Goal: Task Accomplishment & Management: Manage account settings

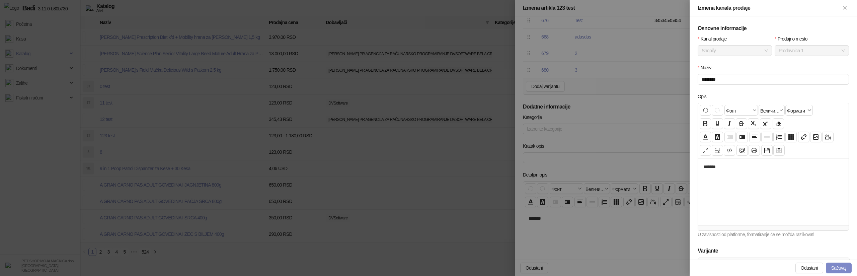
scroll to position [93, 0]
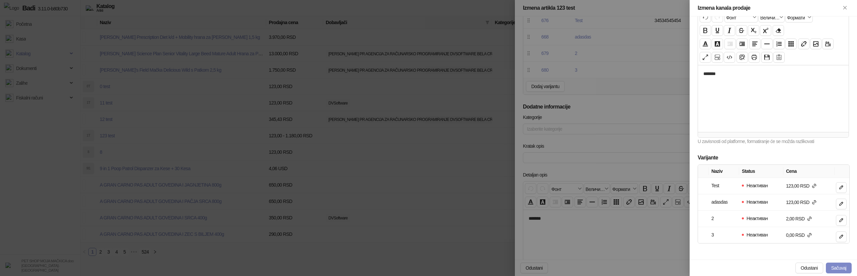
click at [411, 215] on div at bounding box center [428, 138] width 857 height 276
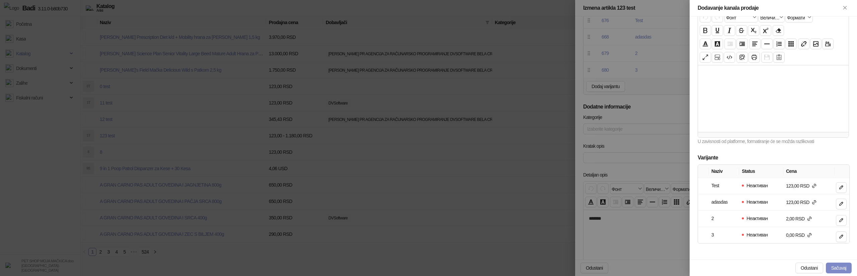
scroll to position [0, 0]
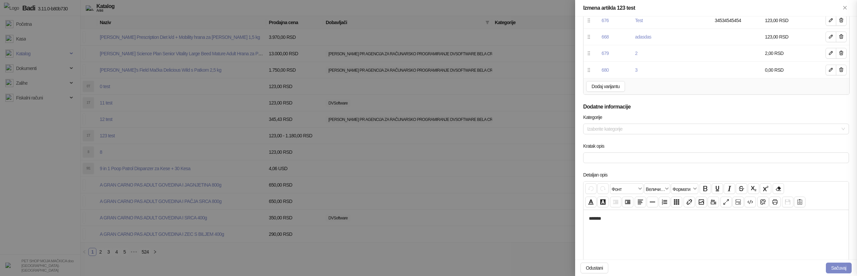
click at [411, 215] on div at bounding box center [428, 138] width 857 height 276
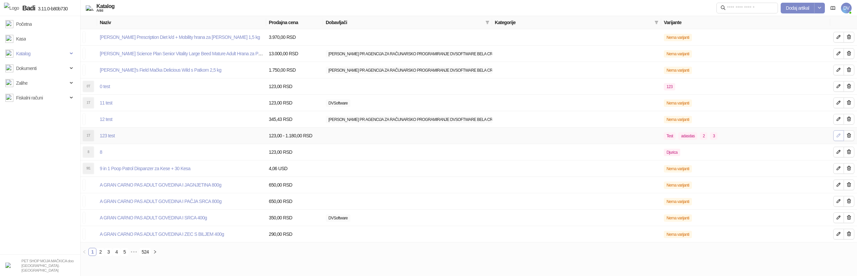
click at [837, 133] on icon "button" at bounding box center [838, 135] width 5 height 5
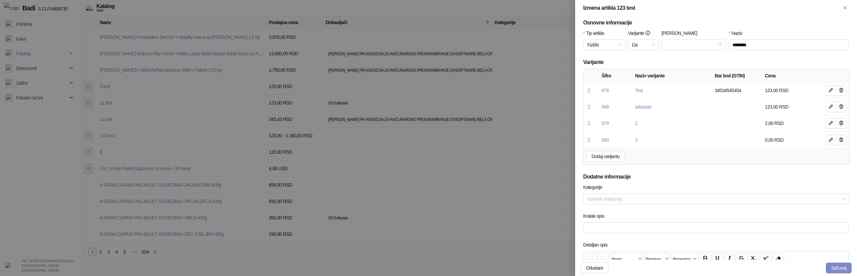
scroll to position [264, 0]
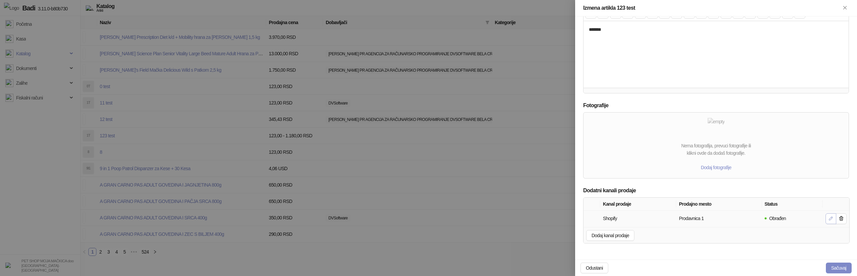
click at [829, 219] on icon "button" at bounding box center [830, 218] width 5 height 5
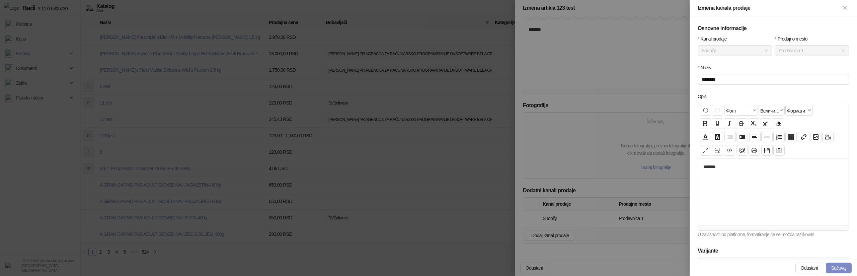
scroll to position [93, 0]
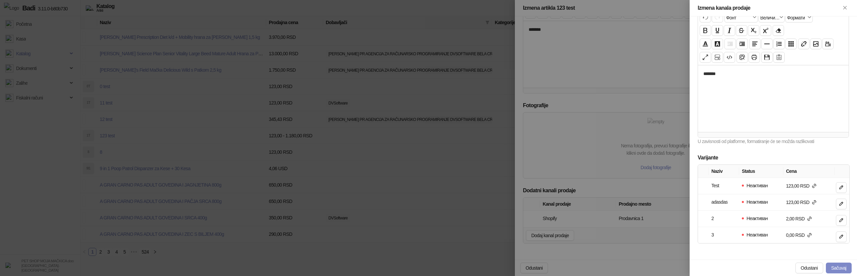
click at [233, 176] on div at bounding box center [428, 138] width 857 height 276
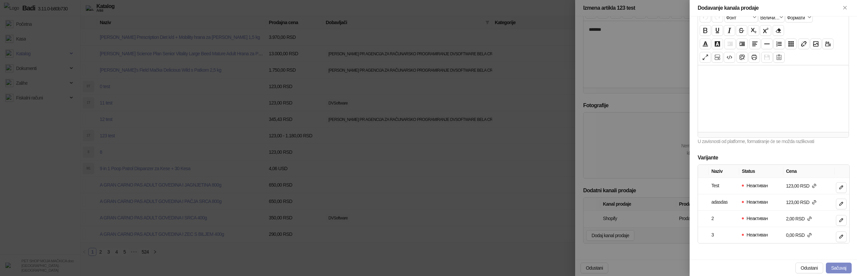
scroll to position [0, 0]
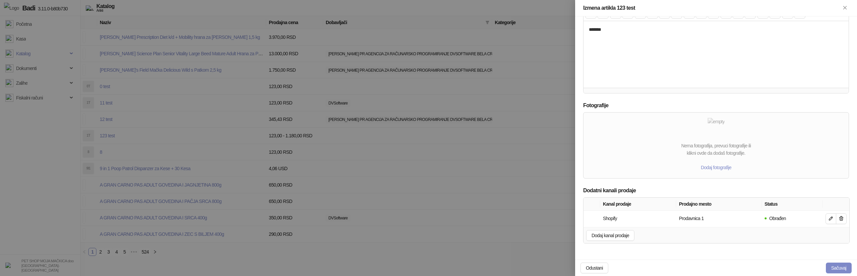
click at [233, 176] on div at bounding box center [428, 138] width 857 height 276
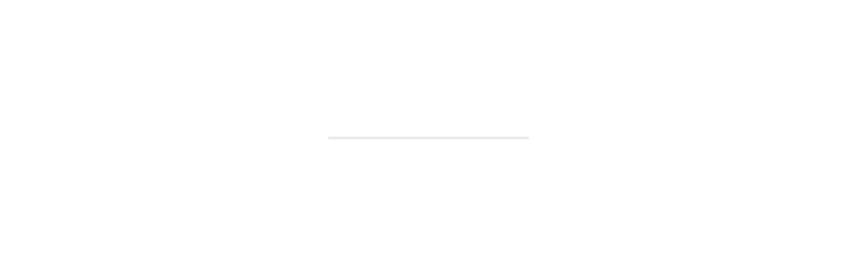
click at [433, 208] on div at bounding box center [428, 138] width 857 height 276
click at [496, 242] on div at bounding box center [428, 138] width 857 height 276
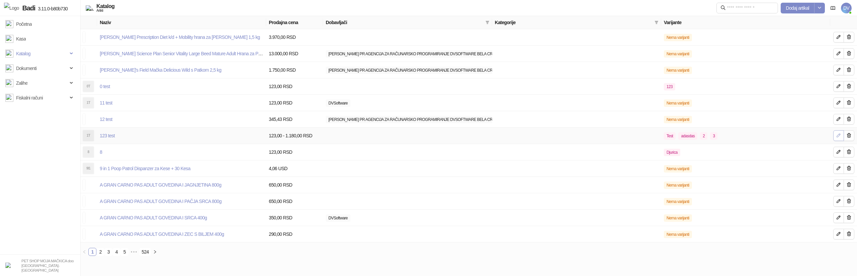
click at [836, 135] on icon "button" at bounding box center [838, 135] width 5 height 5
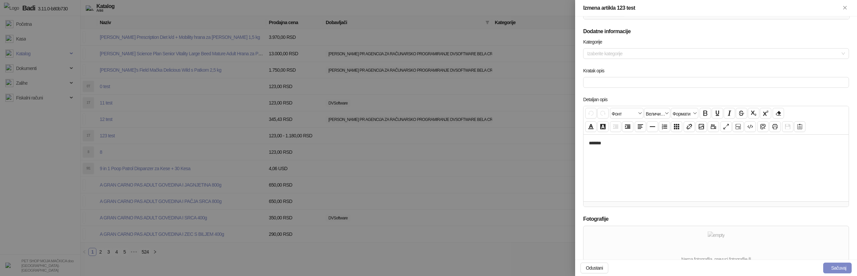
scroll to position [264, 0]
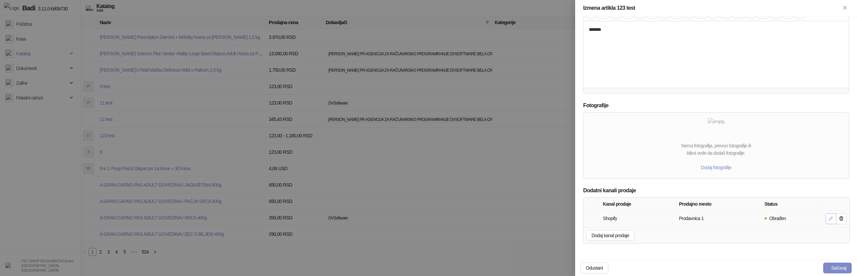
click at [827, 217] on button "button" at bounding box center [830, 218] width 11 height 11
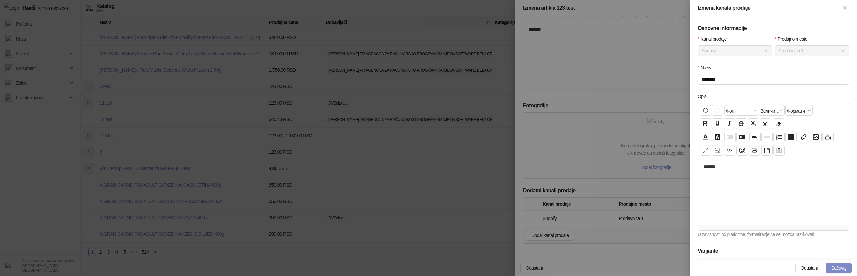
scroll to position [93, 0]
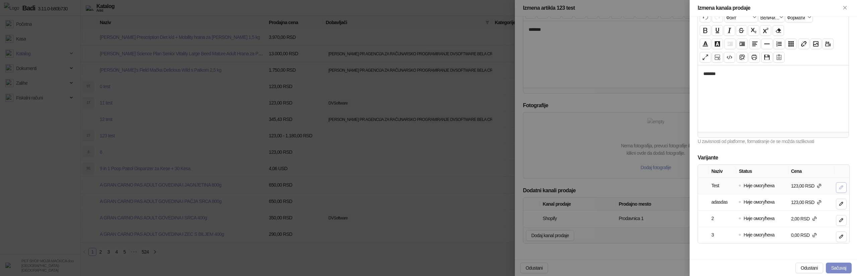
click at [841, 186] on icon "button" at bounding box center [840, 186] width 3 height 3
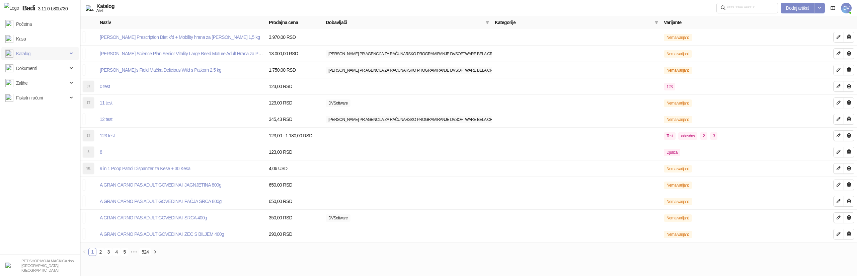
click at [37, 56] on span "Katalog" at bounding box center [36, 53] width 62 height 13
click at [39, 55] on span "Katalog" at bounding box center [36, 53] width 62 height 13
click at [29, 102] on link "Artikli" at bounding box center [18, 97] width 21 height 13
click at [839, 139] on button "button" at bounding box center [838, 135] width 11 height 11
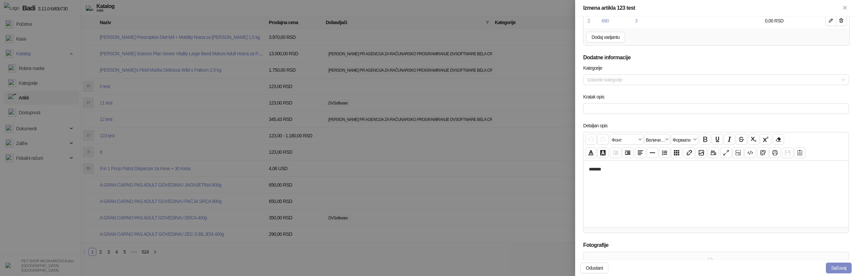
scroll to position [264, 0]
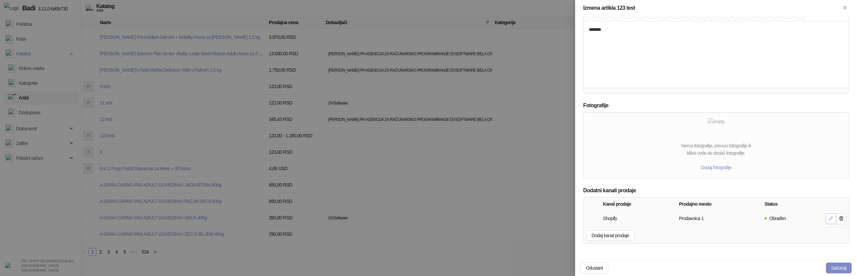
click at [832, 221] on icon "button" at bounding box center [830, 218] width 5 height 5
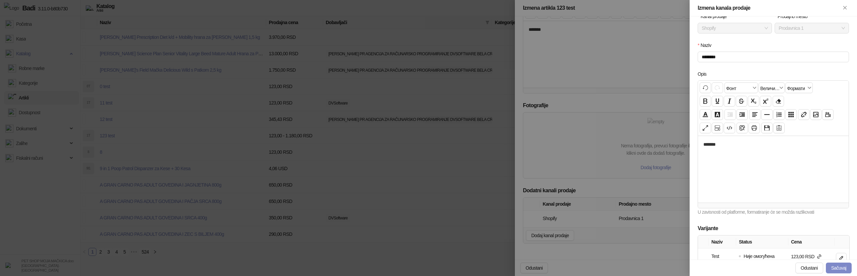
scroll to position [93, 0]
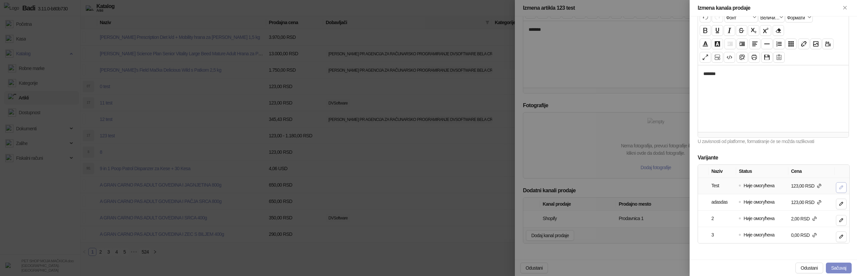
click at [841, 189] on icon "button" at bounding box center [840, 186] width 5 height 5
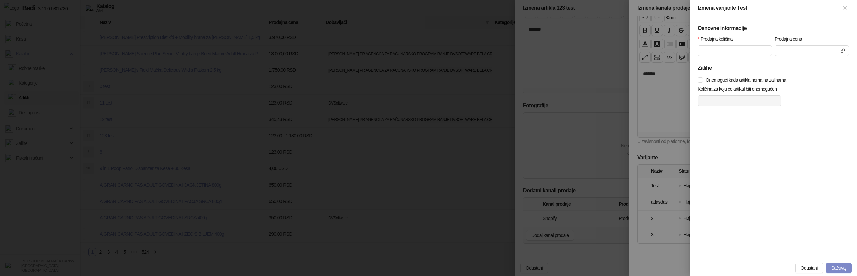
click at [658, 166] on div at bounding box center [428, 138] width 857 height 276
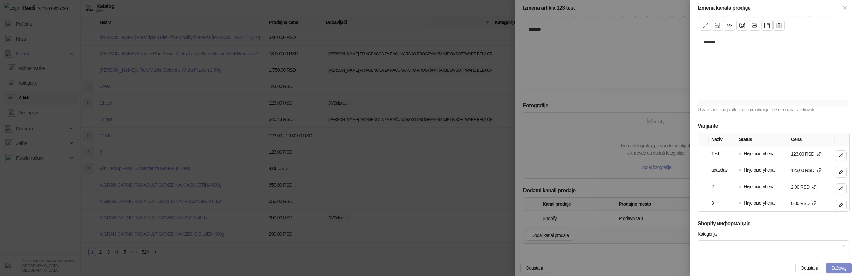
scroll to position [133, 0]
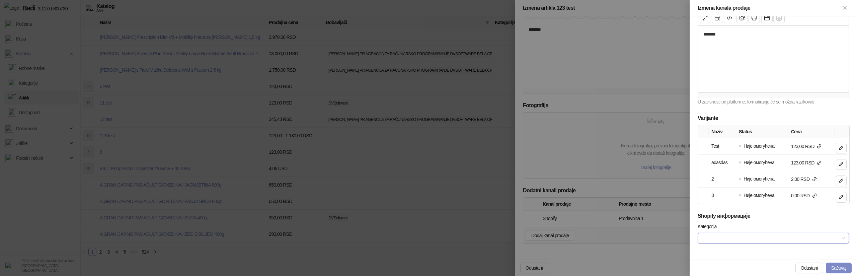
click at [788, 238] on input "Kategorija" at bounding box center [770, 238] width 137 height 10
click at [777, 224] on button "Osveži kategorije" at bounding box center [773, 223] width 149 height 11
click at [740, 238] on div at bounding box center [770, 237] width 142 height 9
click at [715, 213] on div "Test" at bounding box center [773, 213] width 141 height 7
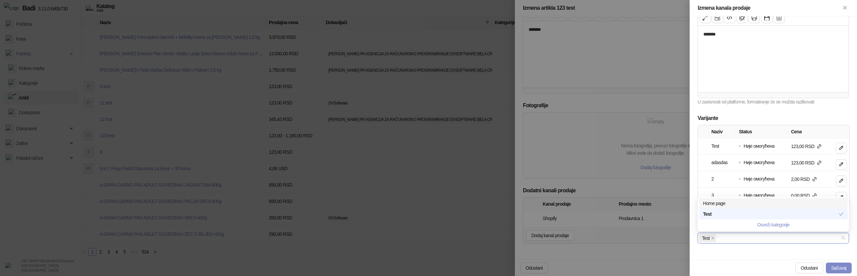
click at [718, 204] on div "Home page" at bounding box center [773, 202] width 141 height 7
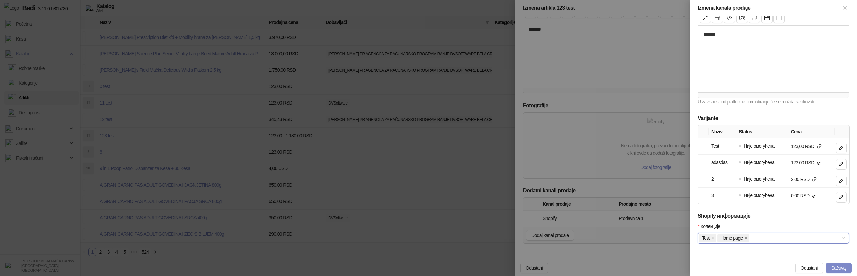
click at [725, 251] on div "Колекције Test, Home page Test Home page" at bounding box center [773, 237] width 154 height 29
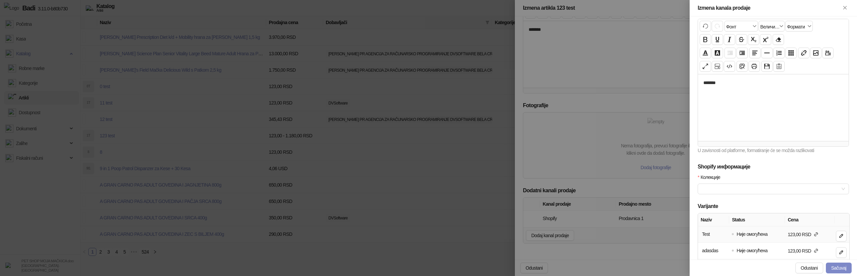
scroll to position [0, 0]
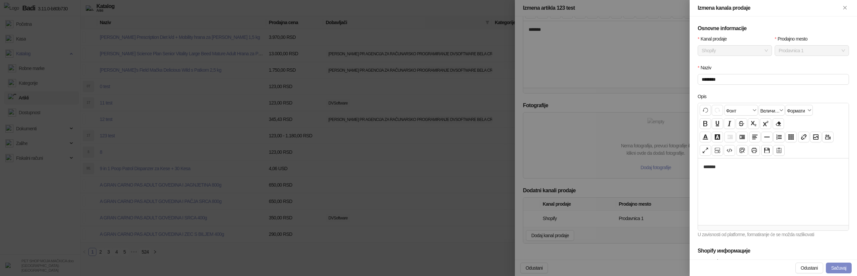
click at [644, 105] on div at bounding box center [428, 138] width 857 height 276
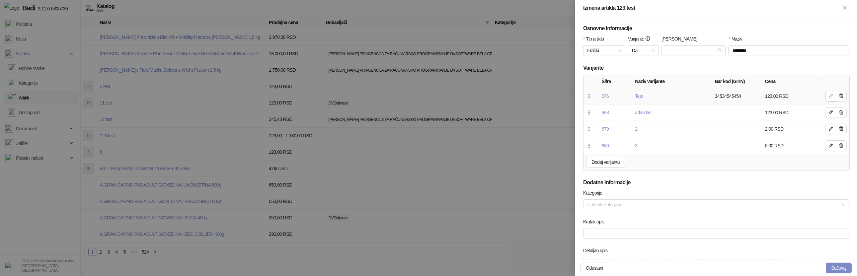
click at [832, 97] on icon "button" at bounding box center [830, 95] width 5 height 5
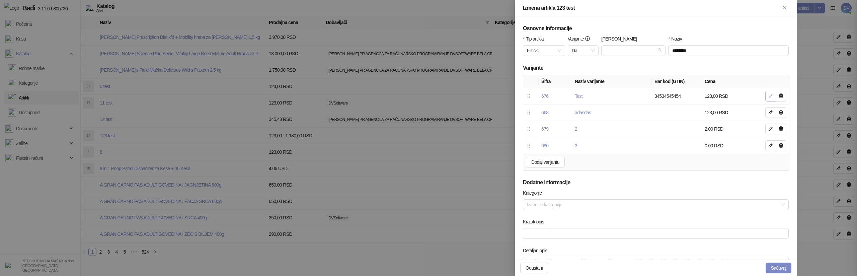
type input "****"
type input "***"
type input "****"
type input "**********"
type input "******"
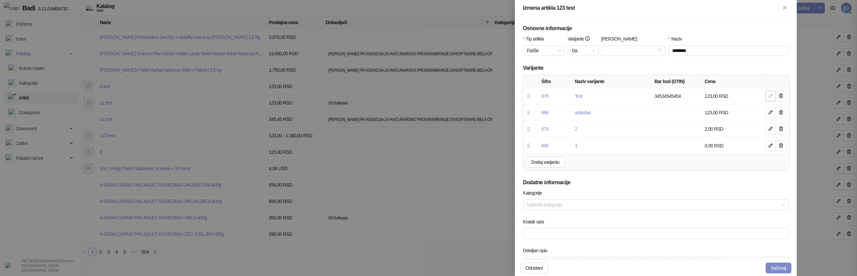
type input "***"
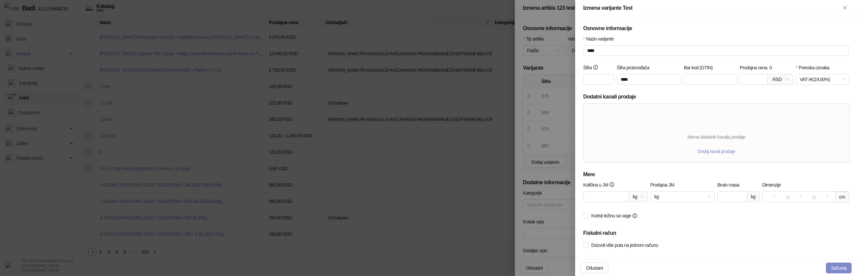
scroll to position [7, 0]
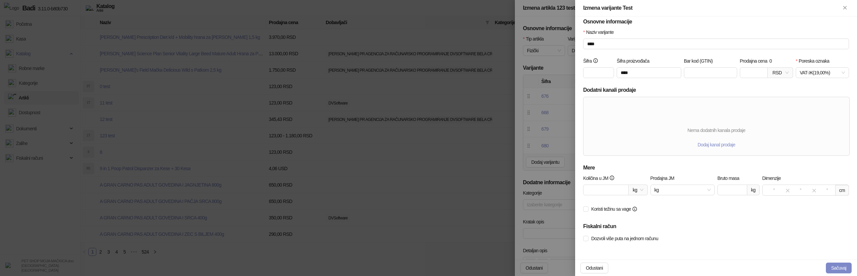
click at [536, 74] on div at bounding box center [428, 138] width 857 height 276
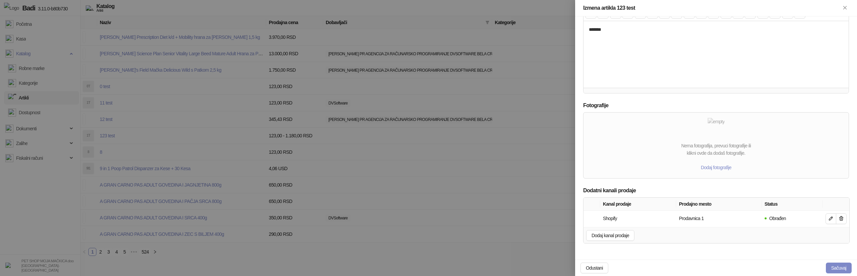
scroll to position [0, 0]
